Goal: Find specific page/section: Find specific page/section

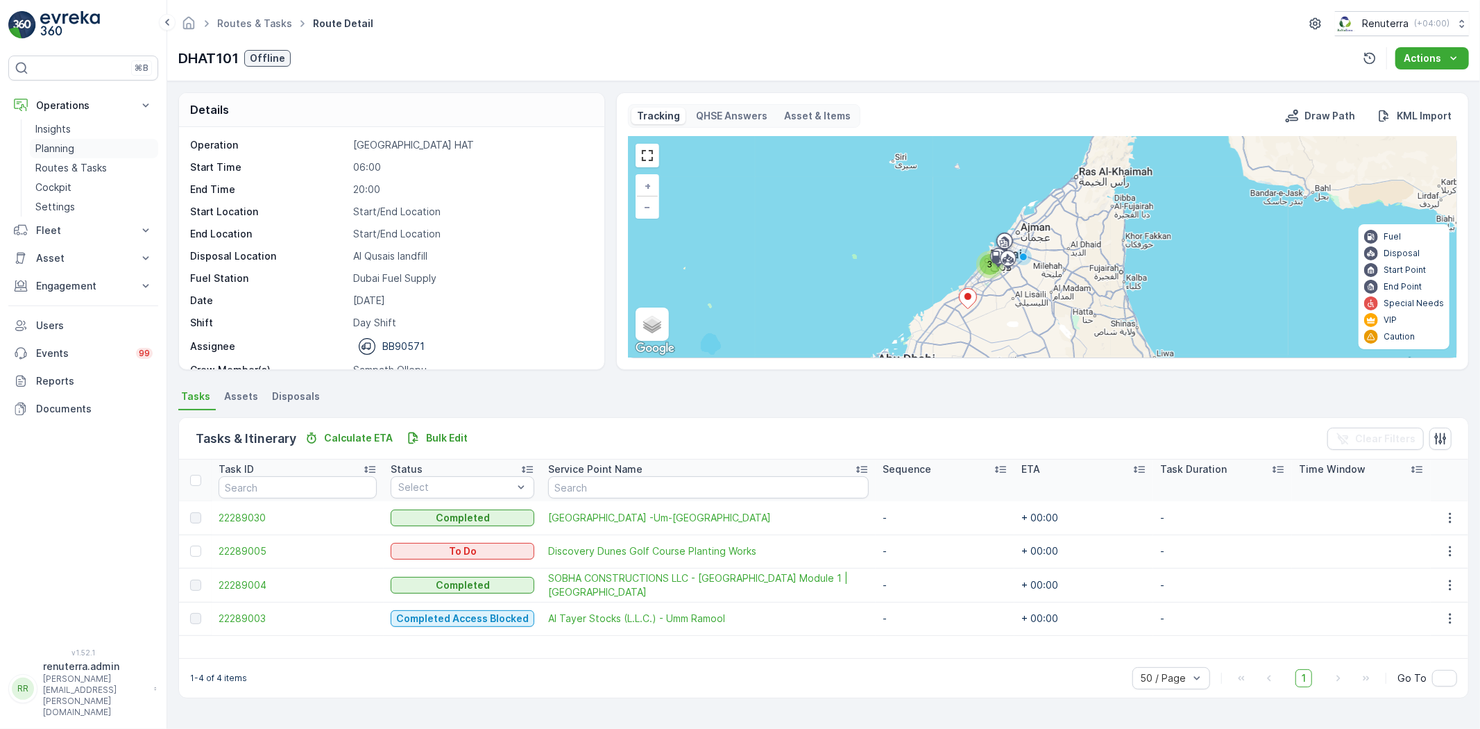
click at [91, 149] on link "Planning" at bounding box center [94, 148] width 128 height 19
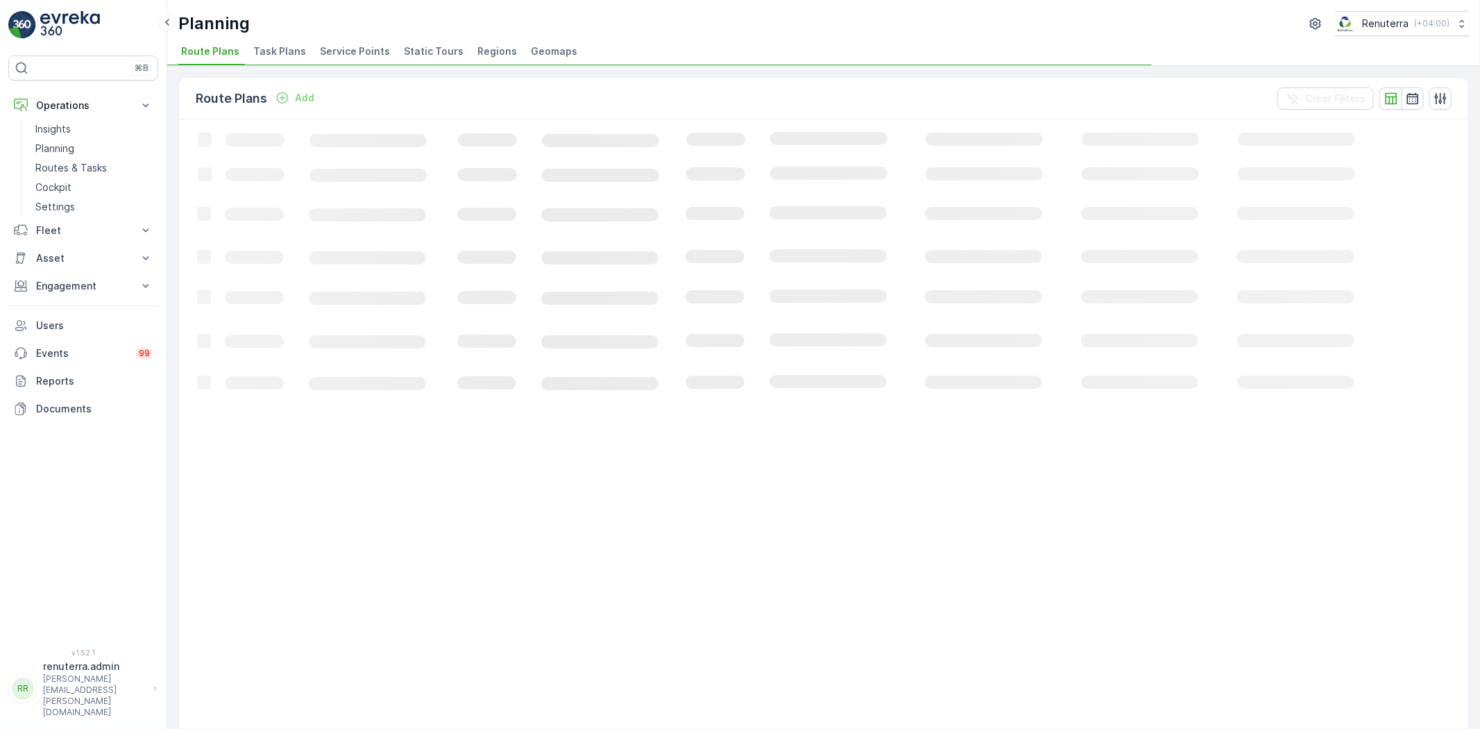
click at [353, 40] on div "Planning Renuterra ( +04:00 ) Route Plans Task Plans Service Points Static Tour…" at bounding box center [823, 33] width 1313 height 66
click at [355, 45] on span "Service Points" at bounding box center [355, 51] width 70 height 14
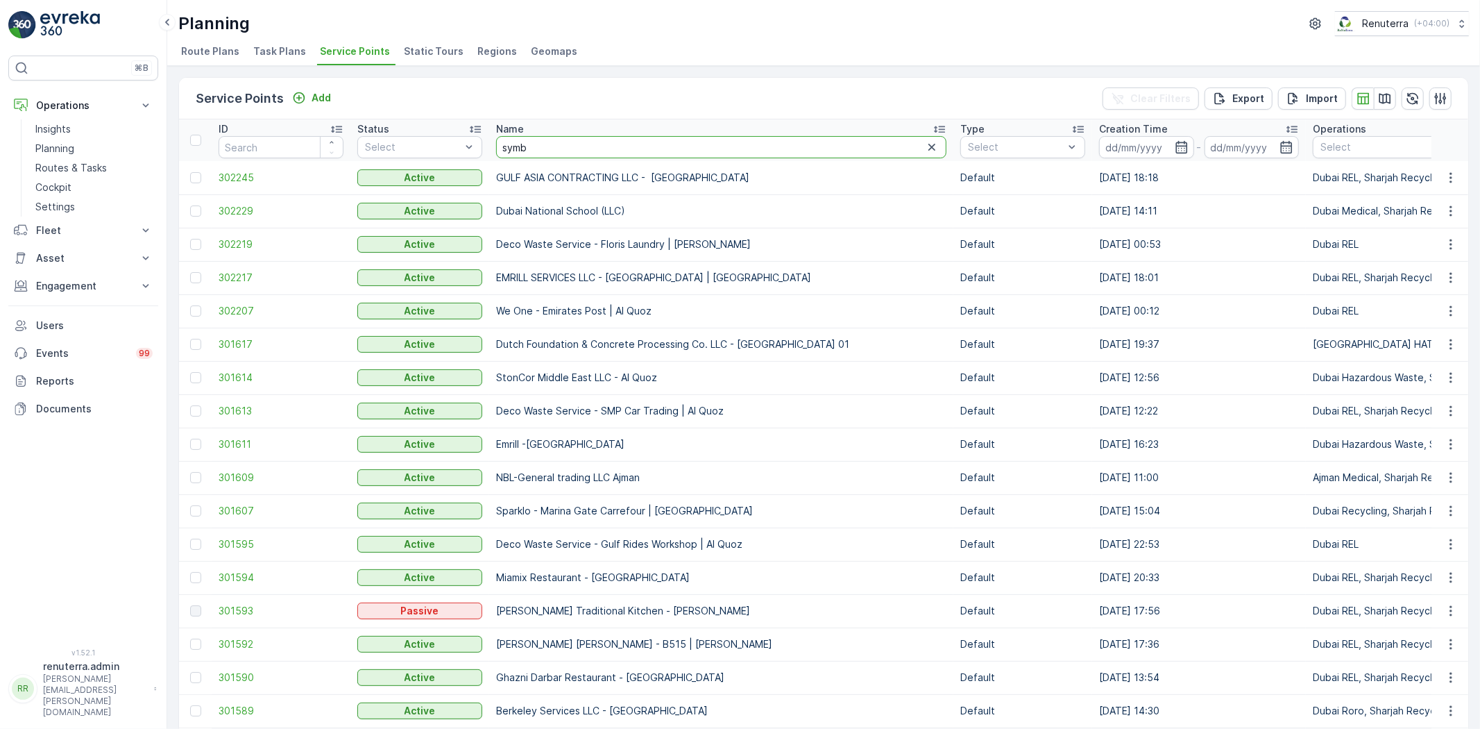
type input "symbo"
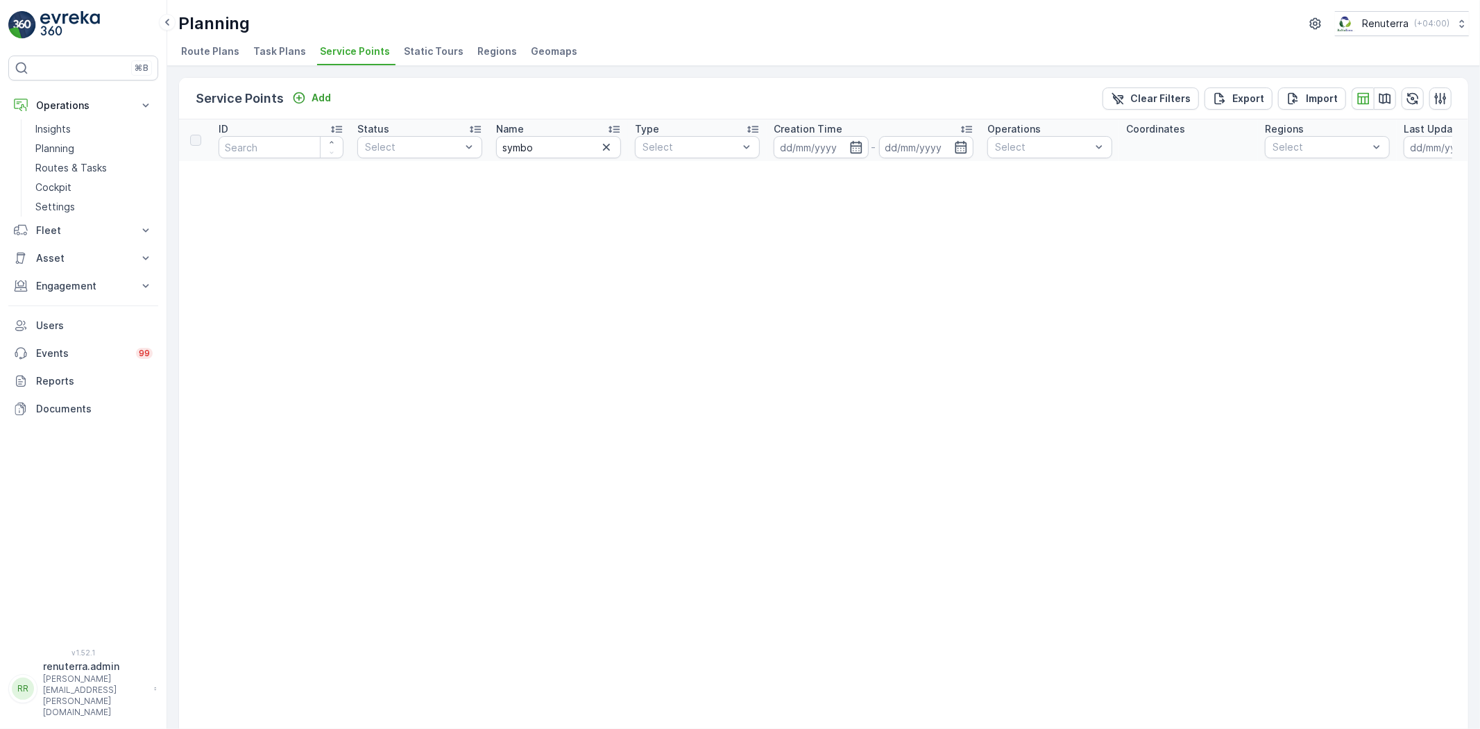
click at [571, 157] on input "symbo" at bounding box center [558, 147] width 125 height 22
click at [604, 151] on icon "button" at bounding box center [607, 147] width 14 height 14
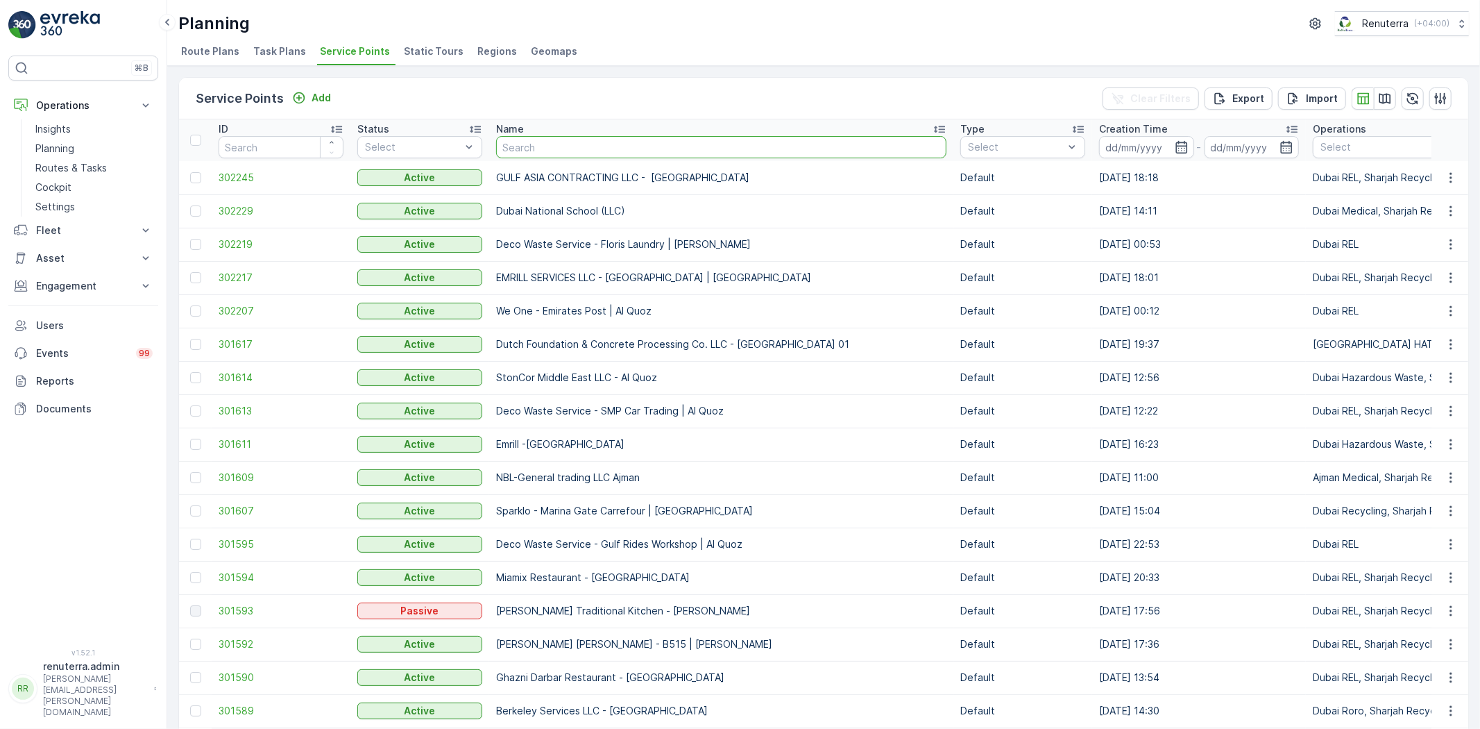
click at [588, 151] on input "text" at bounding box center [721, 147] width 450 height 22
type input "business bay"
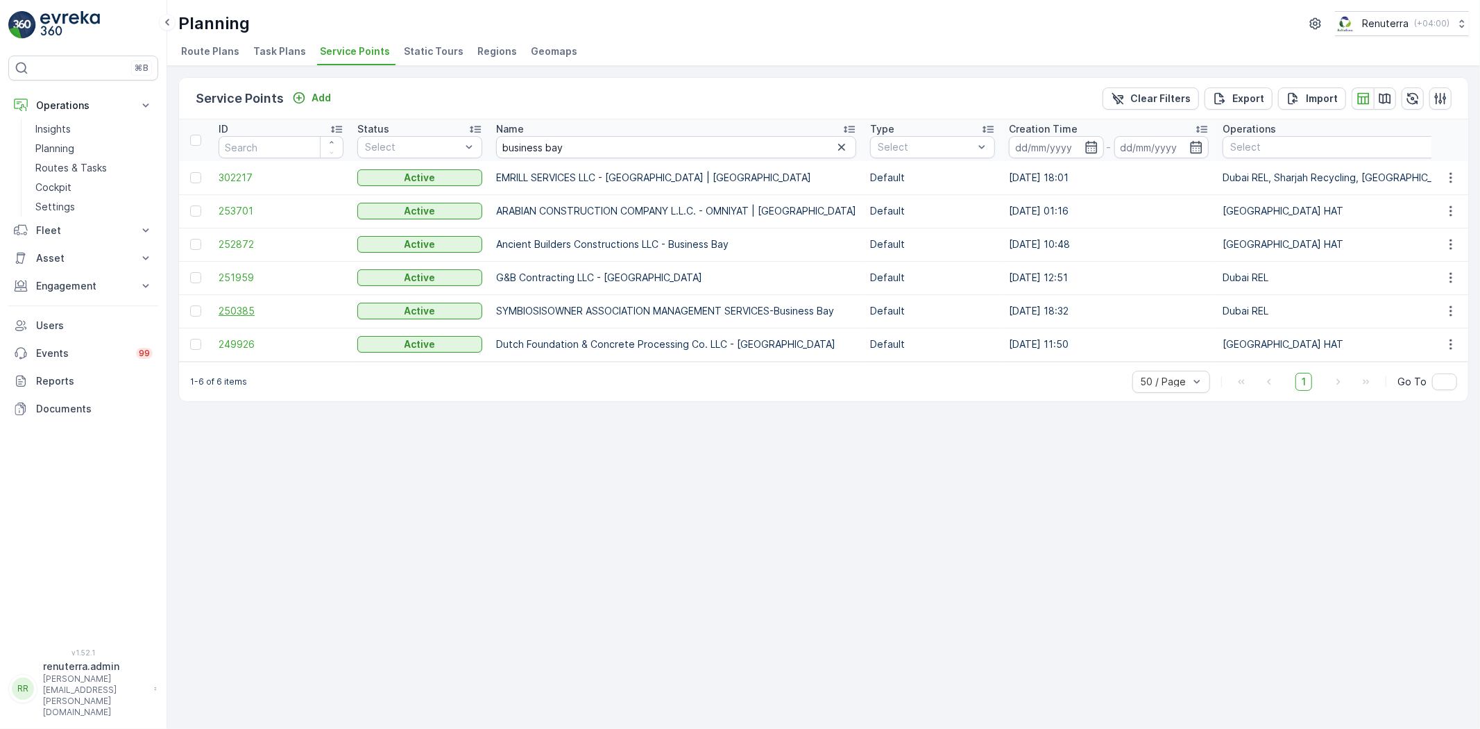
click at [253, 310] on span "250385" at bounding box center [281, 311] width 125 height 14
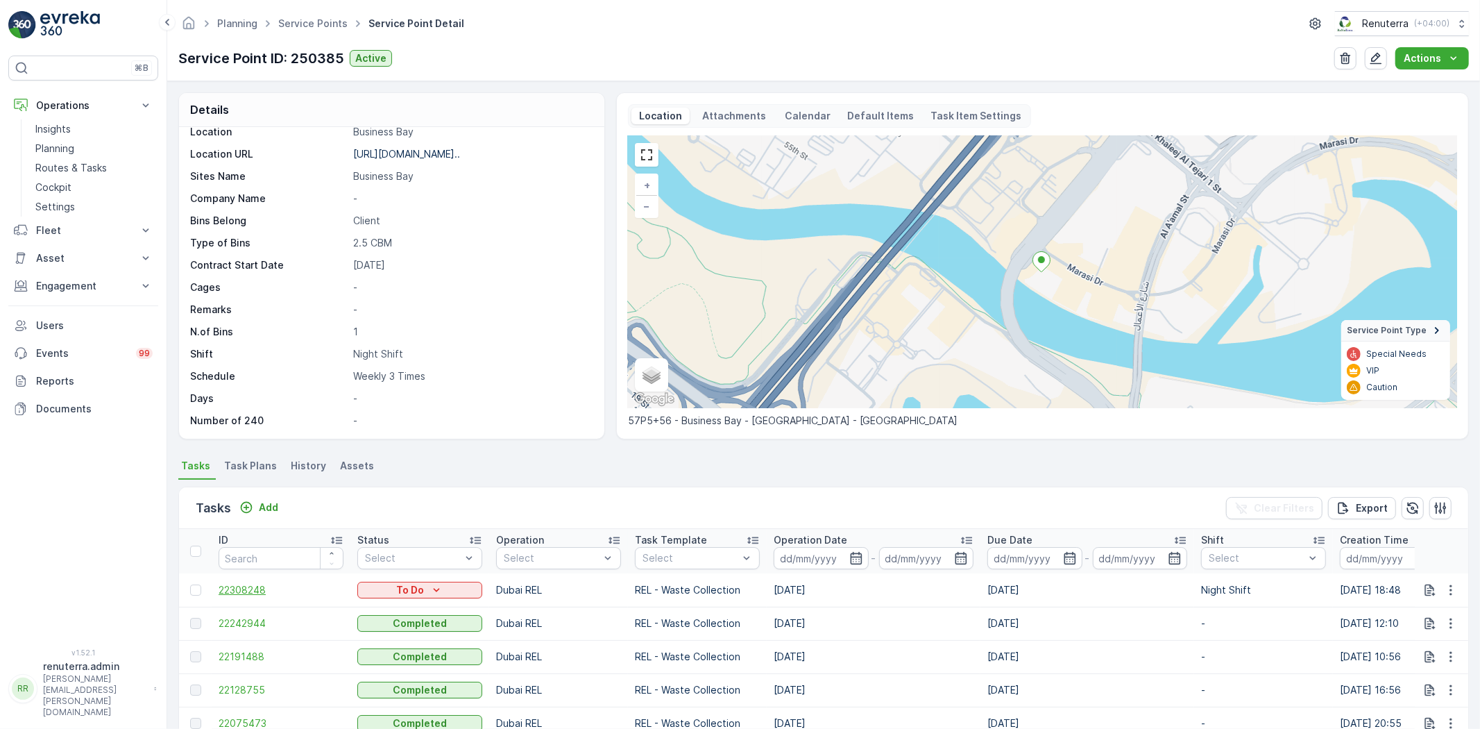
click at [248, 588] on span "22308248" at bounding box center [281, 590] width 125 height 14
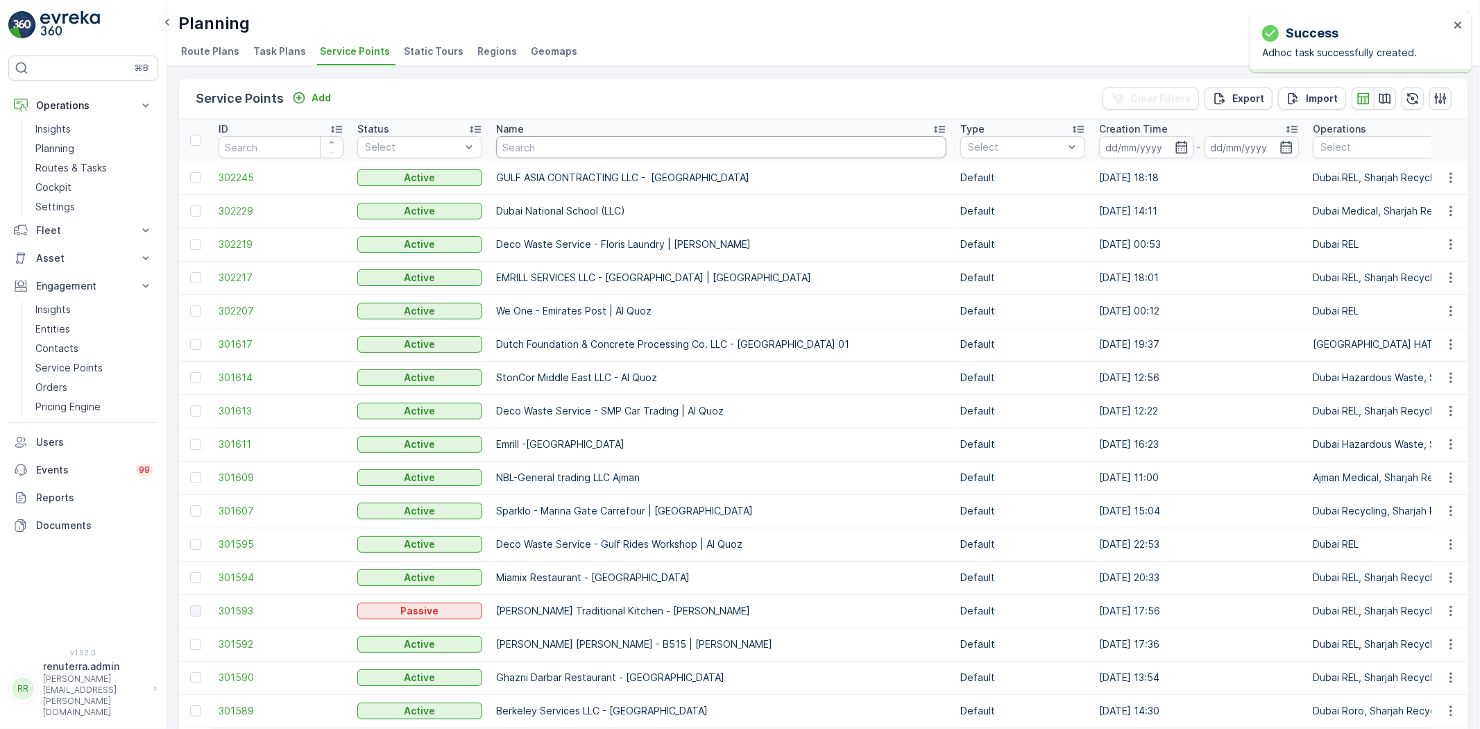
click at [523, 149] on input "text" at bounding box center [721, 147] width 450 height 22
click at [583, 144] on input "text" at bounding box center [721, 147] width 450 height 22
type input "emi"
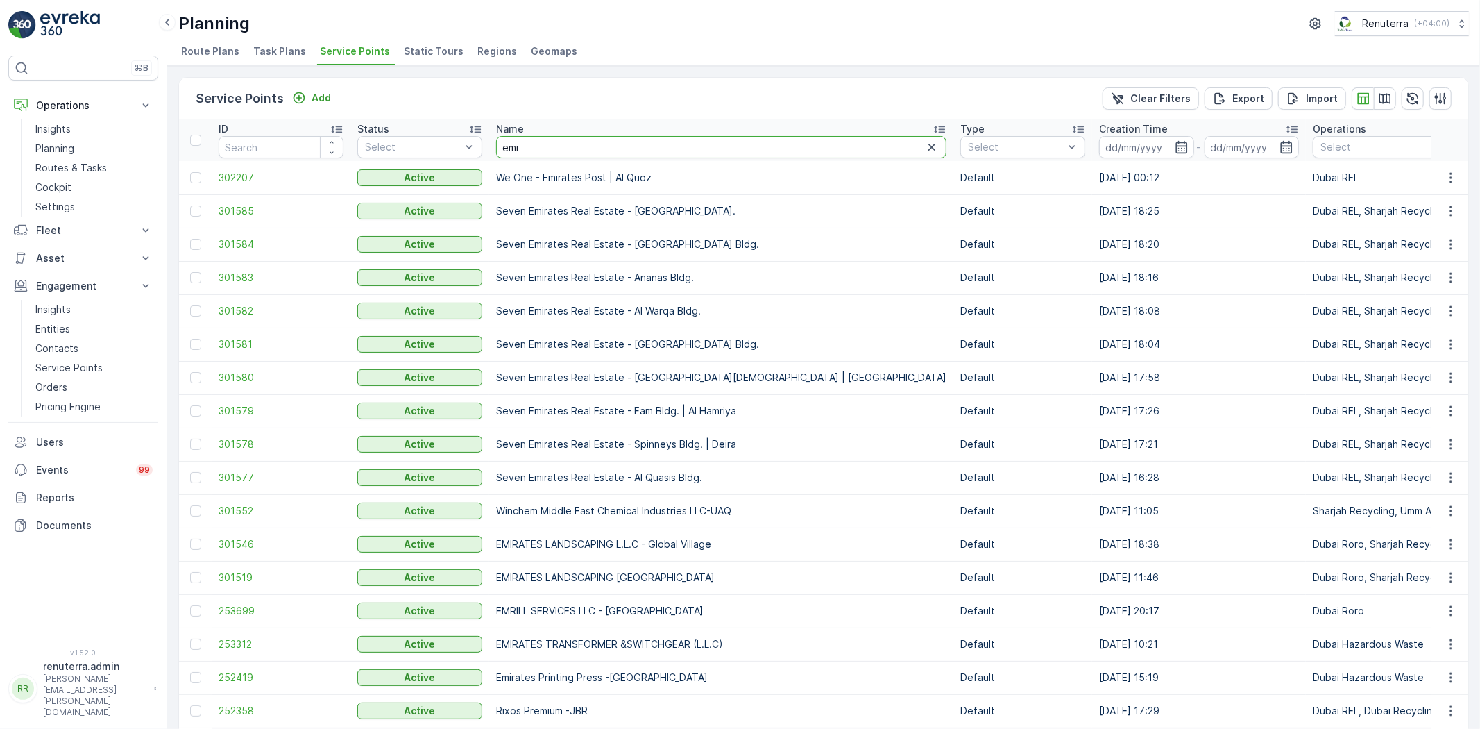
click at [525, 146] on input "emi" at bounding box center [721, 147] width 450 height 22
type input "emirayes pos"
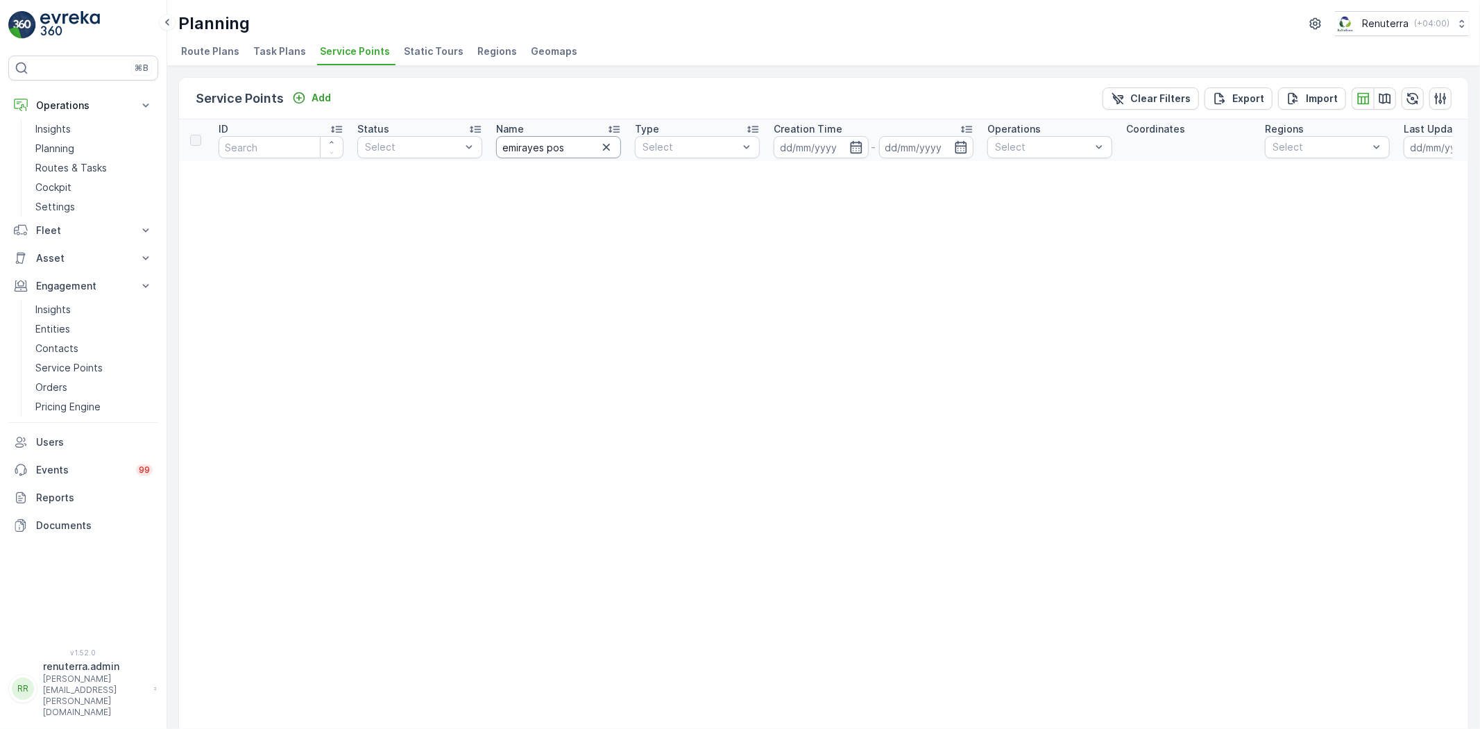
click at [532, 141] on input "emirayes pos" at bounding box center [558, 147] width 125 height 22
type input "emirates pos"
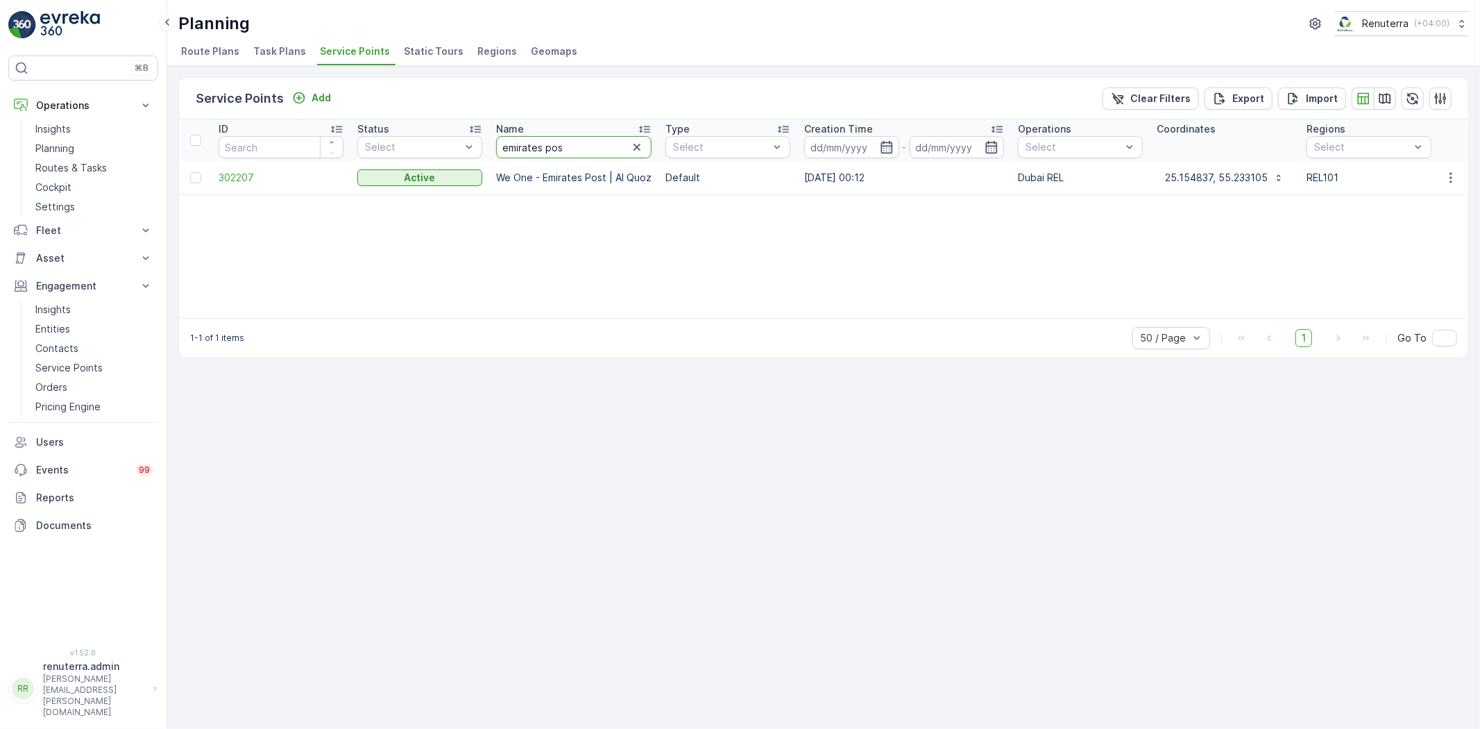
click at [542, 144] on input "emirates pos" at bounding box center [573, 147] width 155 height 22
drag, startPoint x: 542, startPoint y: 144, endPoint x: 437, endPoint y: 162, distance: 106.3
type input "pos"
click at [254, 174] on span "302207" at bounding box center [281, 178] width 125 height 14
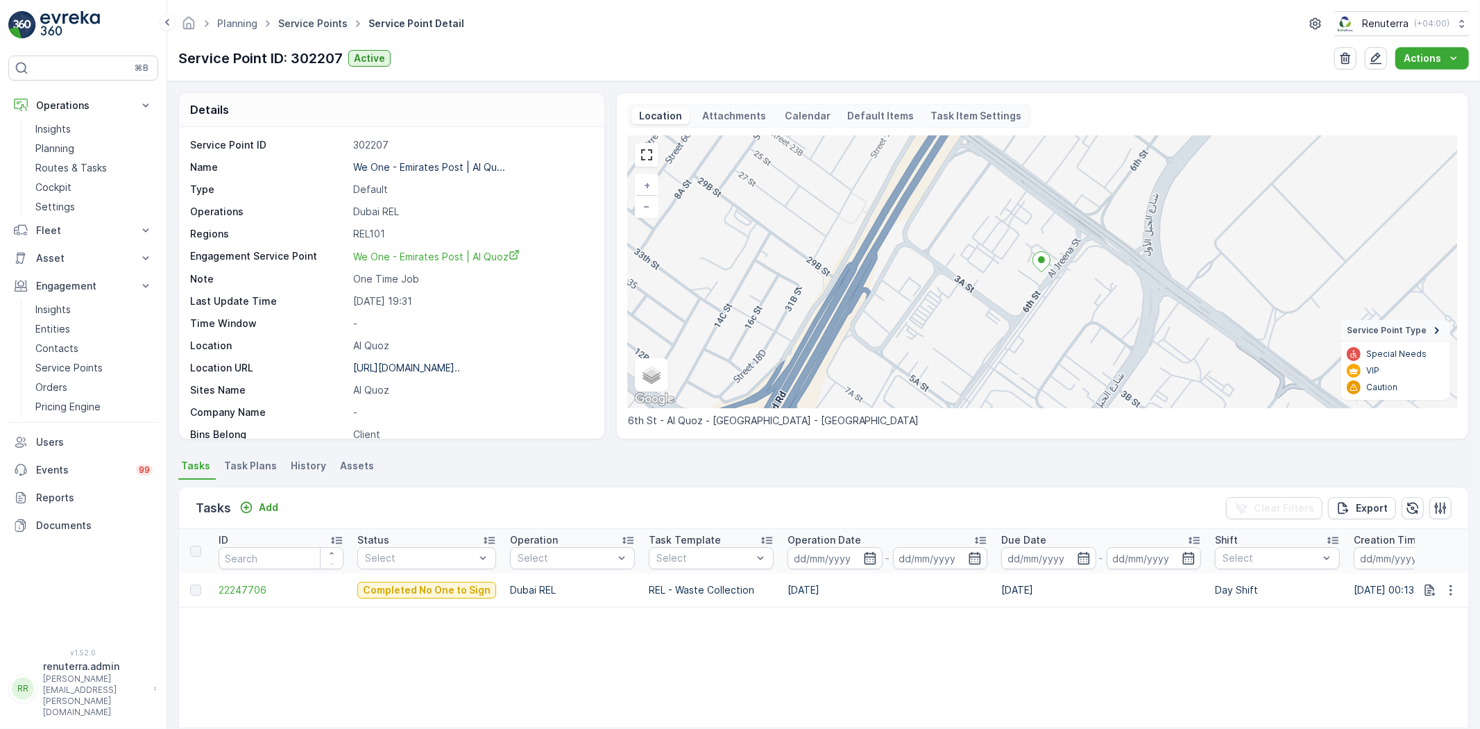
click at [314, 24] on link "Service Points" at bounding box center [312, 23] width 69 height 12
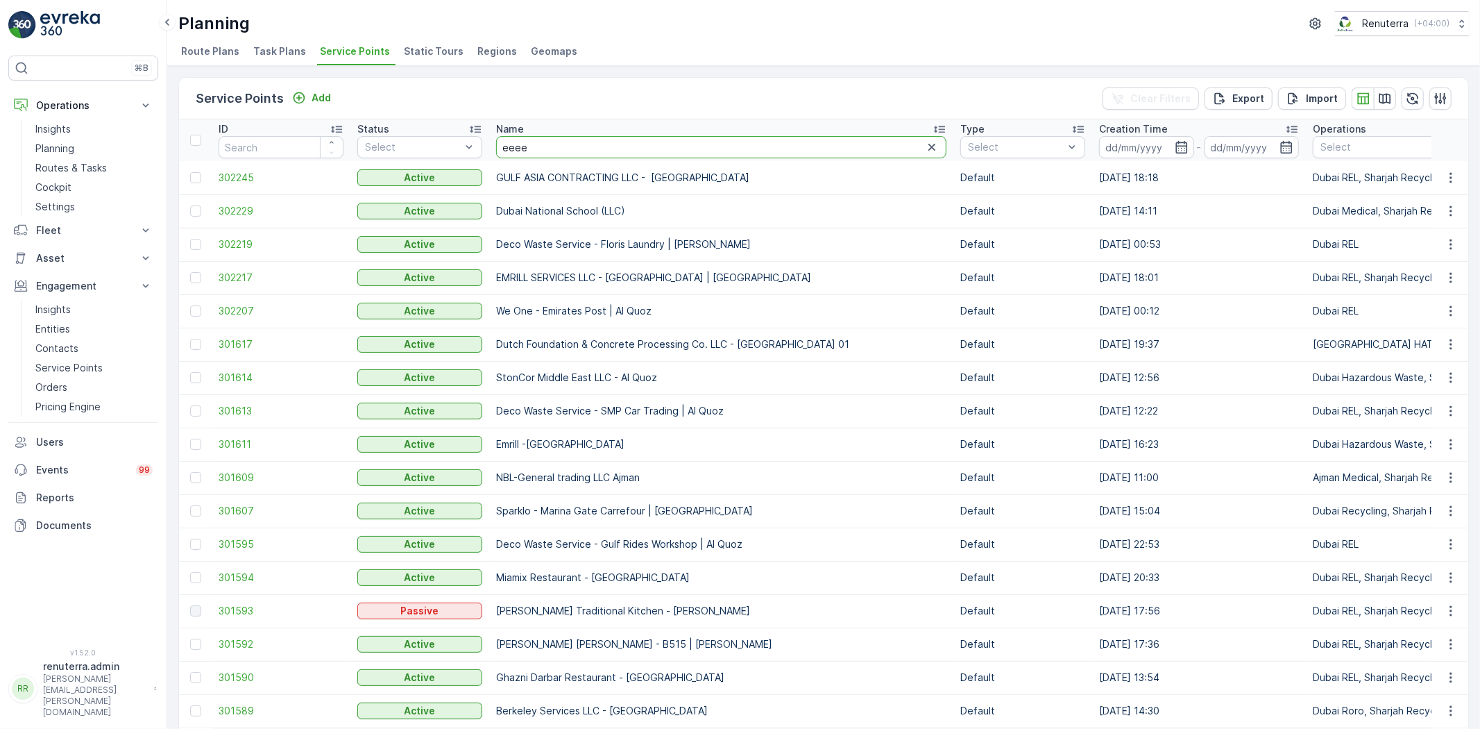
type input "eeeee"
click at [549, 150] on input "eeeee" at bounding box center [721, 147] width 450 height 22
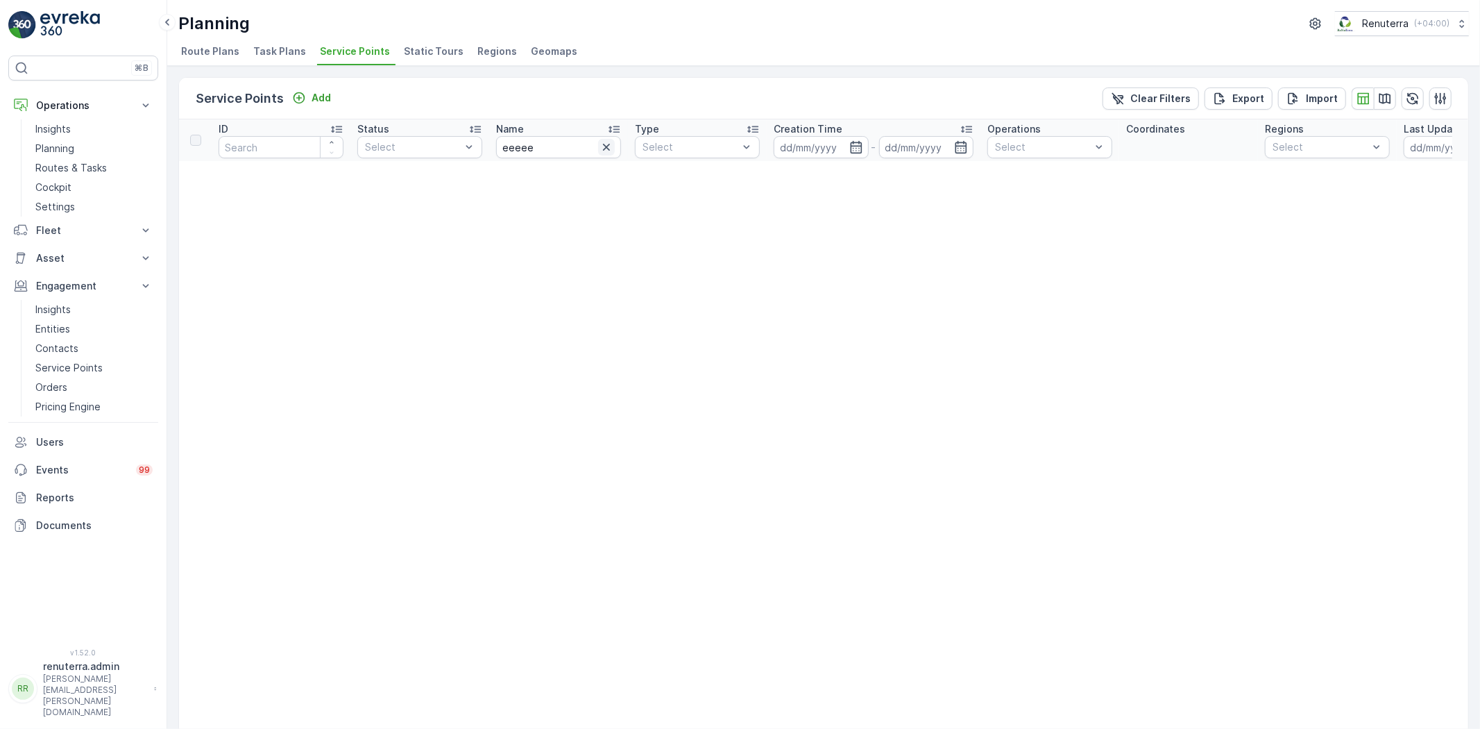
click at [605, 155] on button "button" at bounding box center [606, 147] width 17 height 17
click at [544, 149] on input "text" at bounding box center [558, 147] width 125 height 22
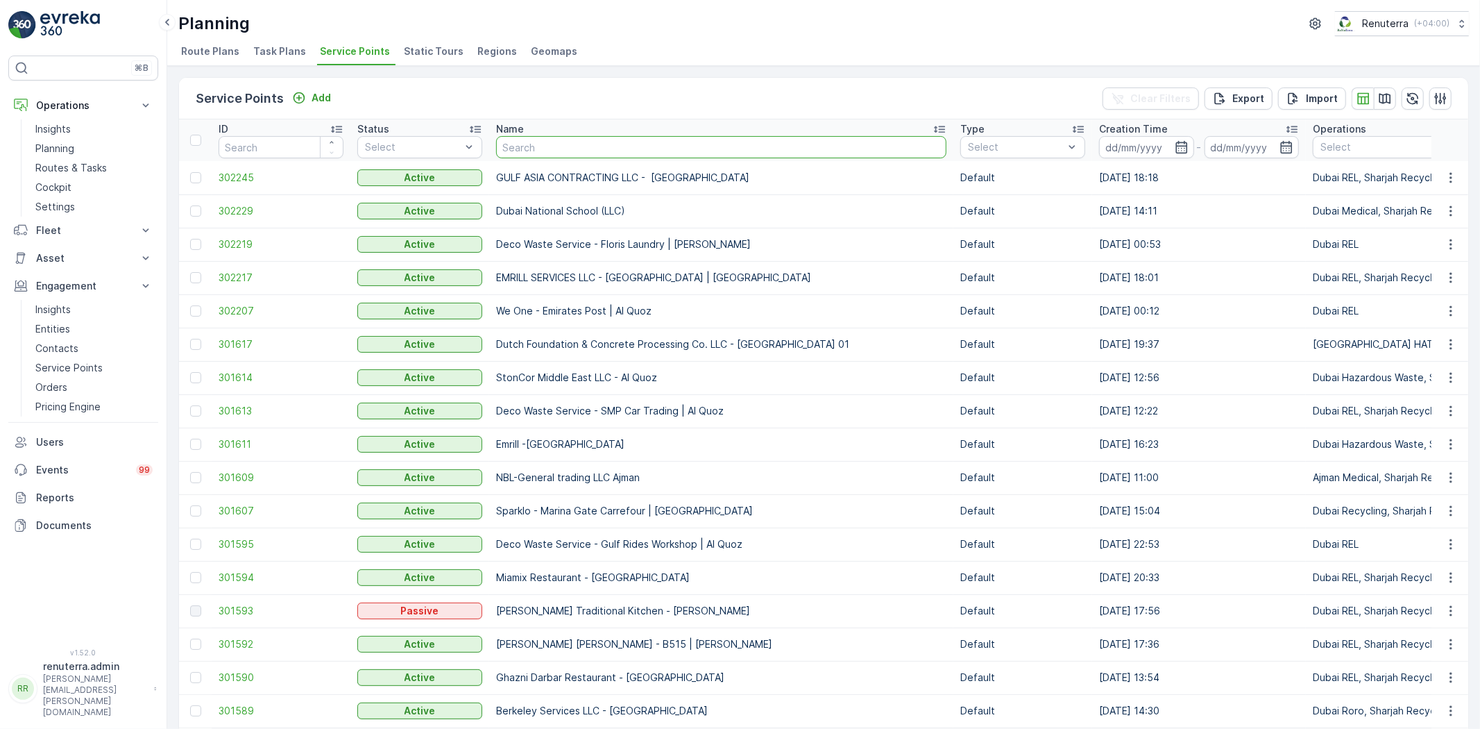
click at [544, 148] on input "text" at bounding box center [721, 147] width 450 height 22
type input "emirates post"
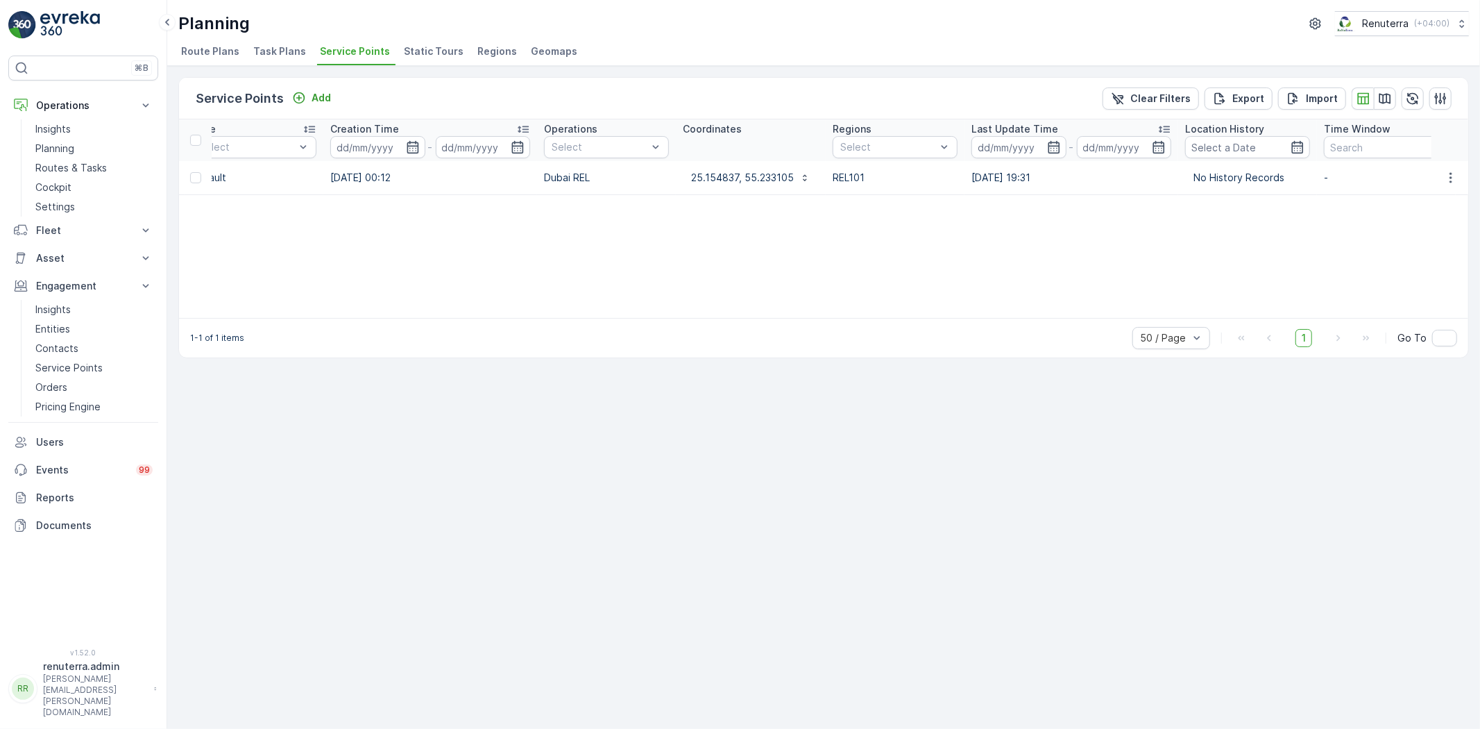
scroll to position [0, 476]
drag, startPoint x: 717, startPoint y: 316, endPoint x: 515, endPoint y: 352, distance: 205.0
click at [504, 362] on div "Service Points Add Clear Filters Export Import ID Status Select Name emirates p…" at bounding box center [823, 397] width 1313 height 663
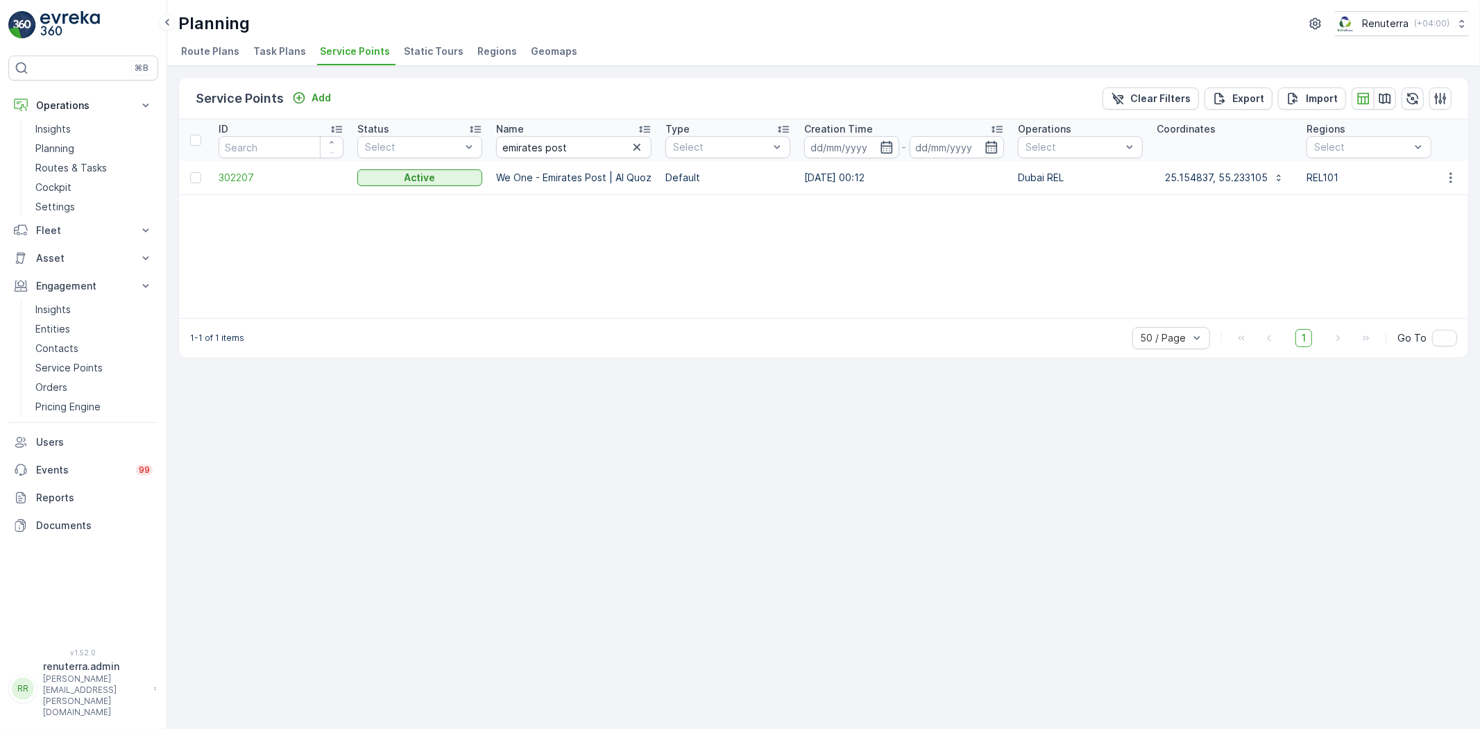
scroll to position [0, 52]
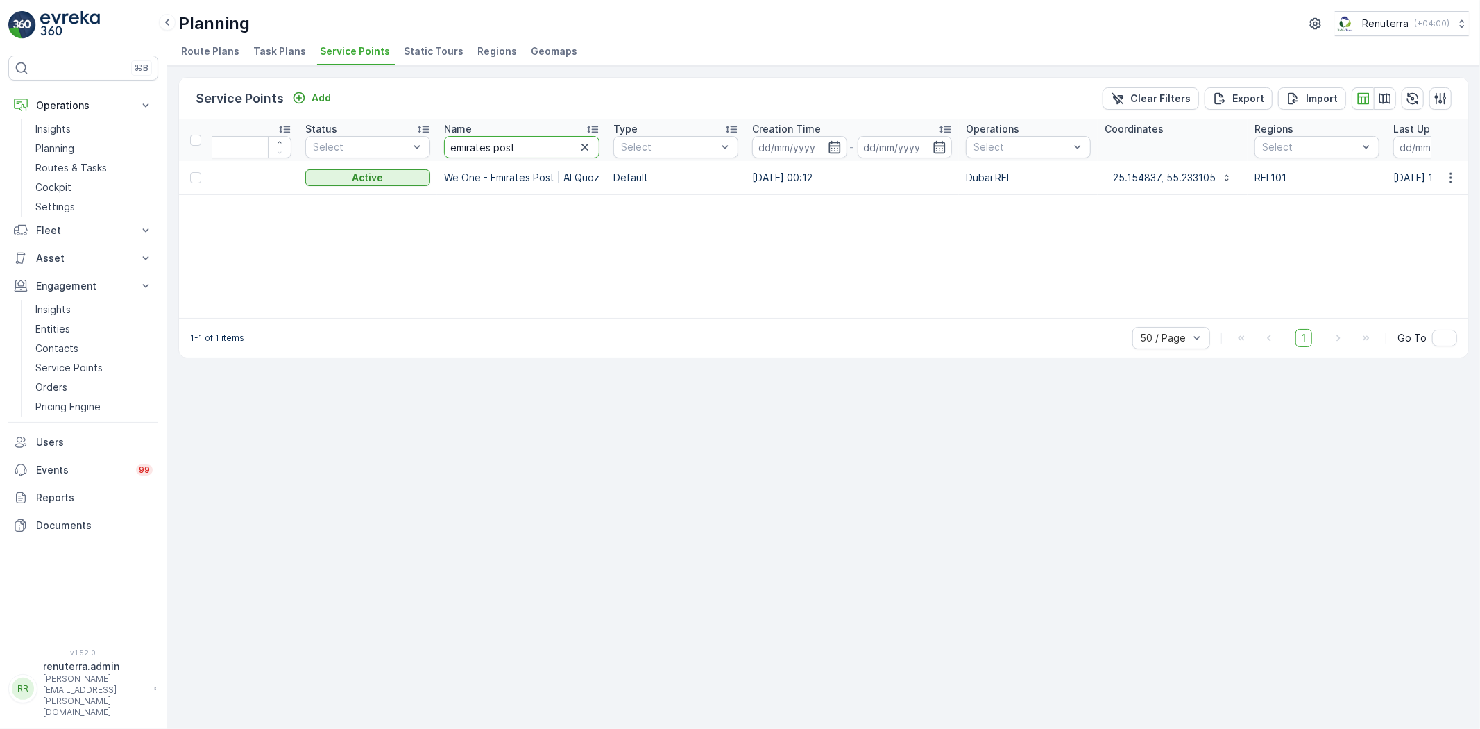
drag, startPoint x: 515, startPoint y: 144, endPoint x: 417, endPoint y: 167, distance: 100.5
type input "we on"
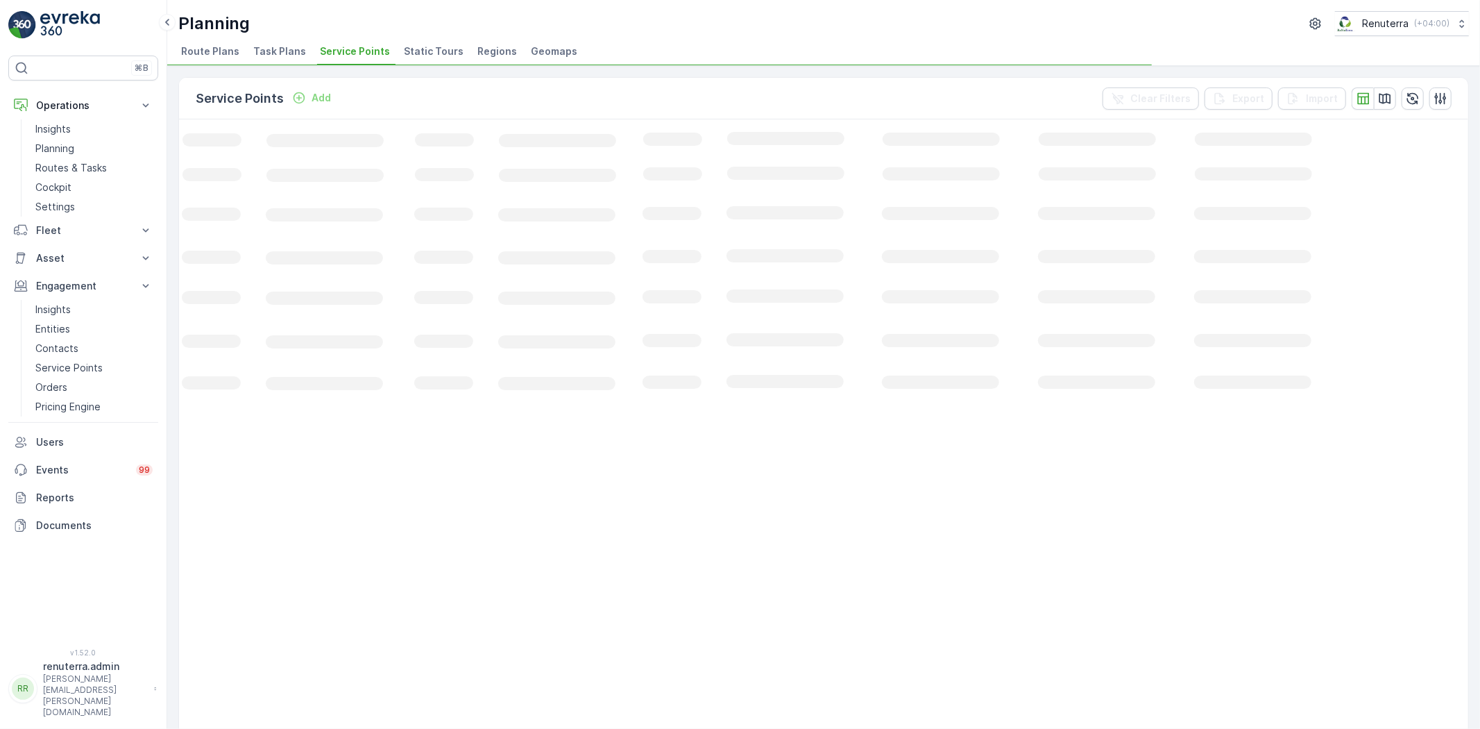
scroll to position [0, 46]
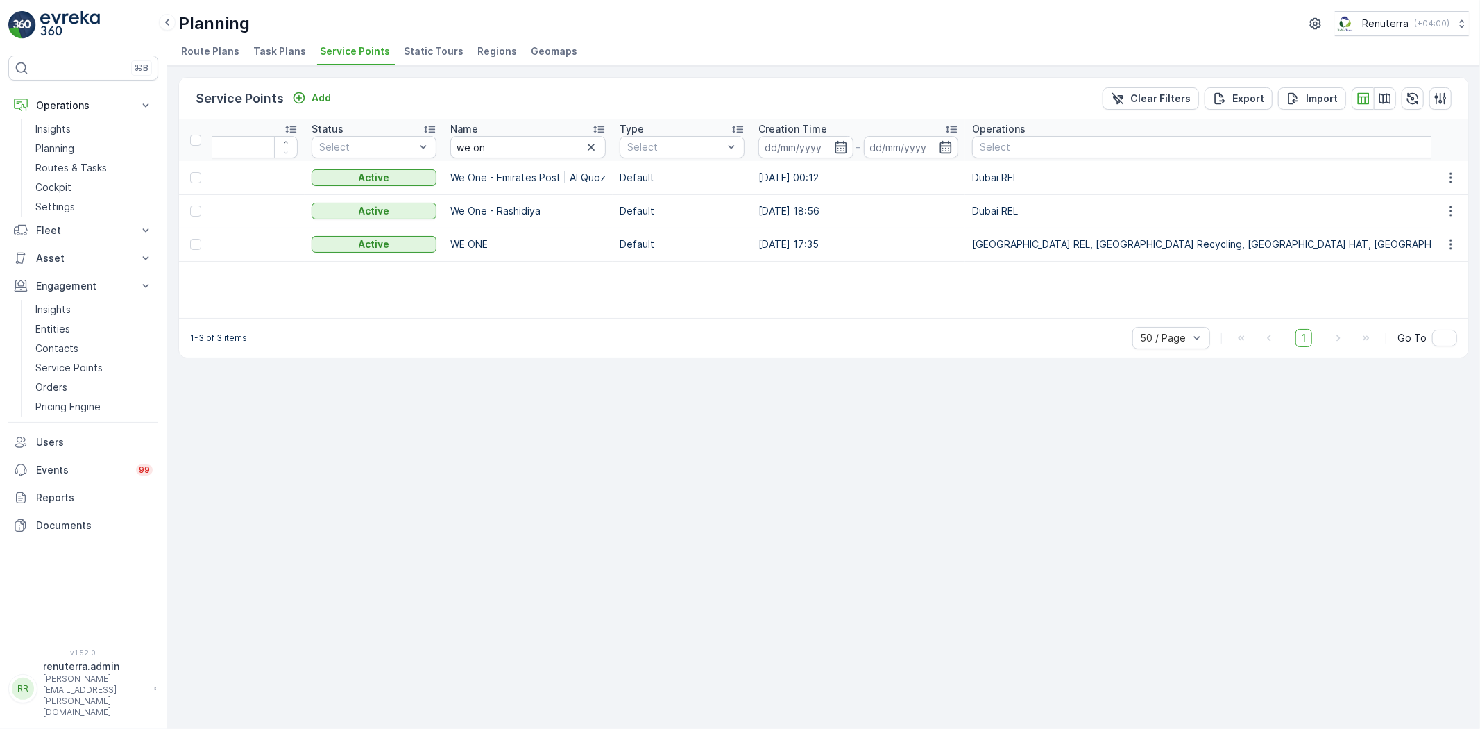
click at [508, 321] on div "1-3 of 3 items 50 / Page 1 Go To" at bounding box center [824, 338] width 1290 height 40
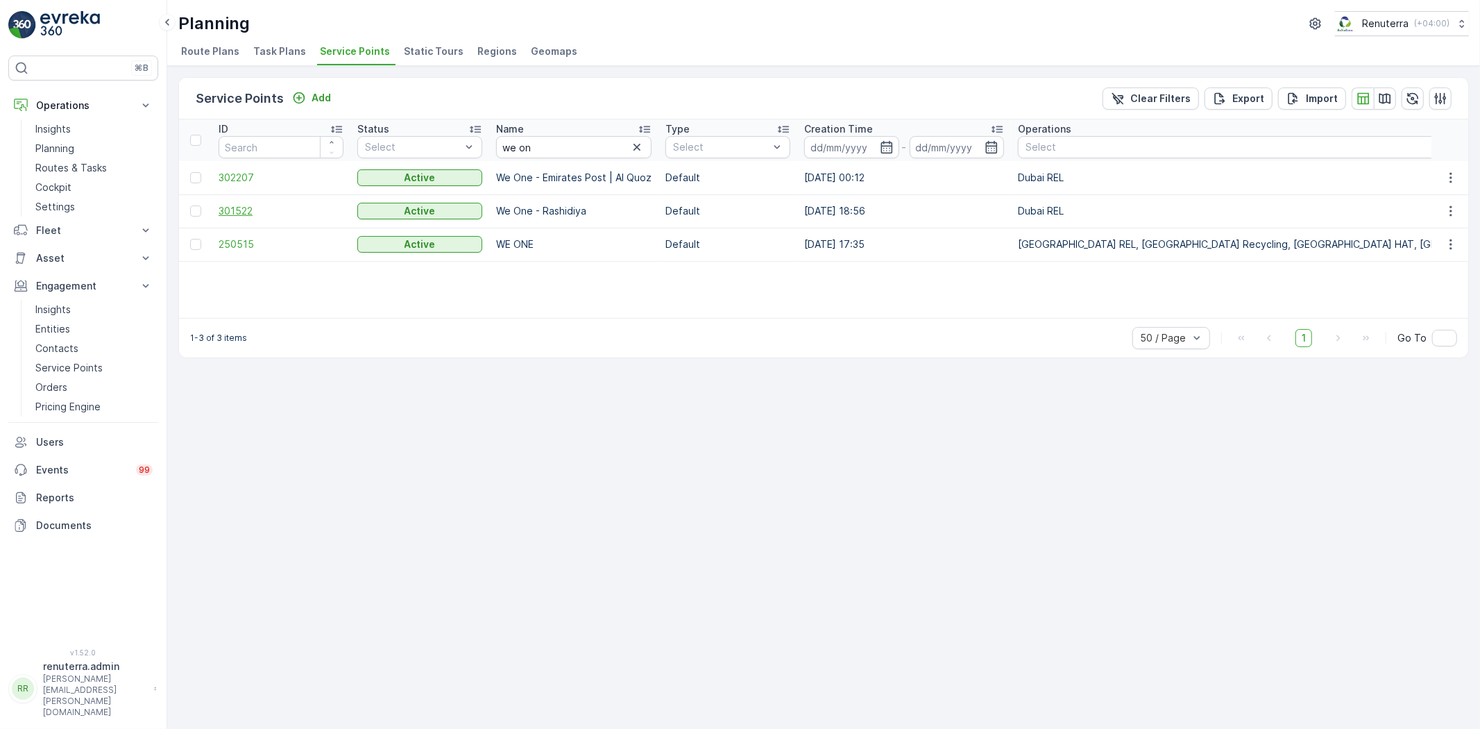
click at [239, 208] on span "301522" at bounding box center [281, 211] width 125 height 14
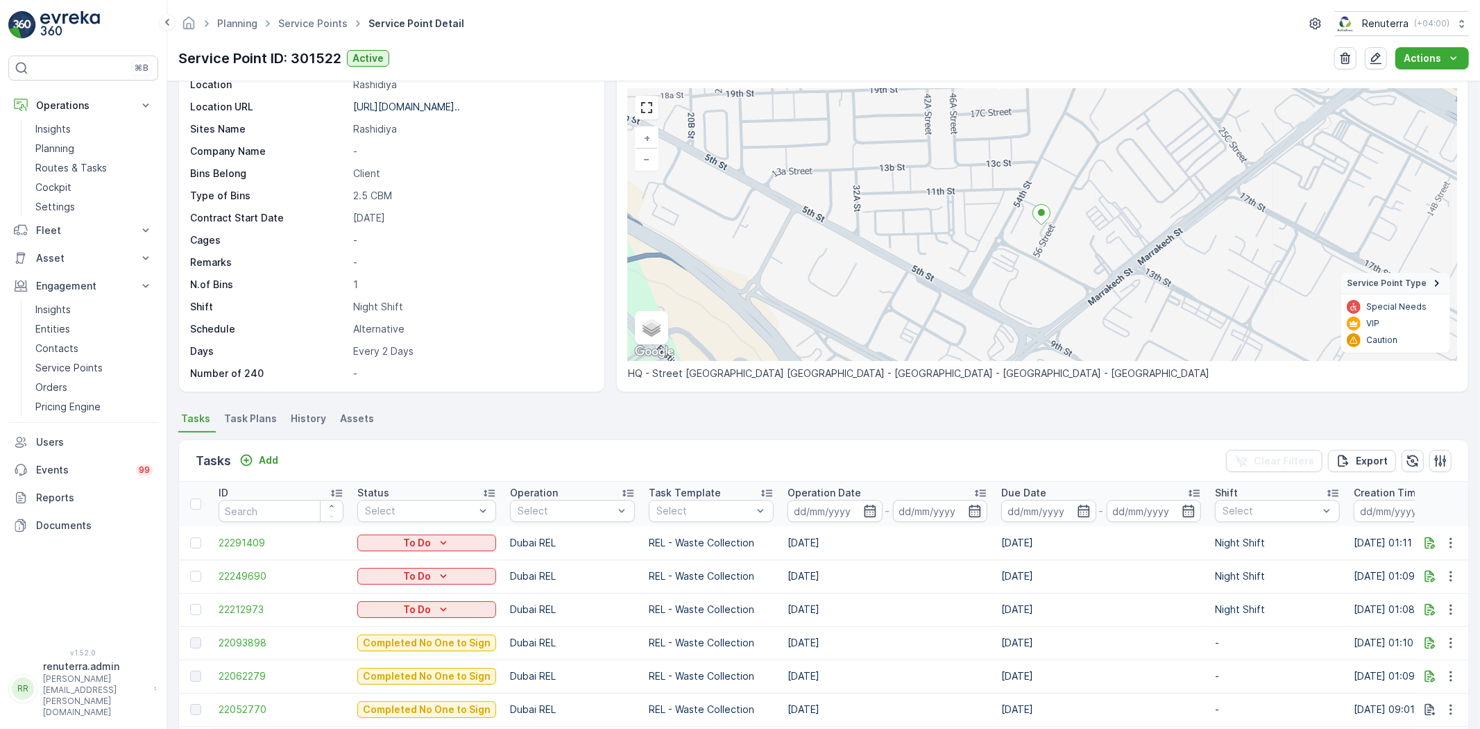
scroll to position [45, 0]
